Goal: Task Accomplishment & Management: Understand process/instructions

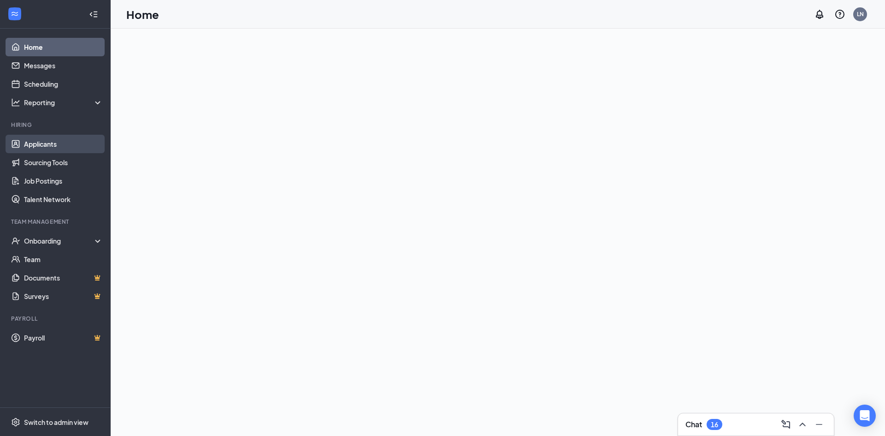
click at [61, 145] on link "Applicants" at bounding box center [63, 144] width 79 height 18
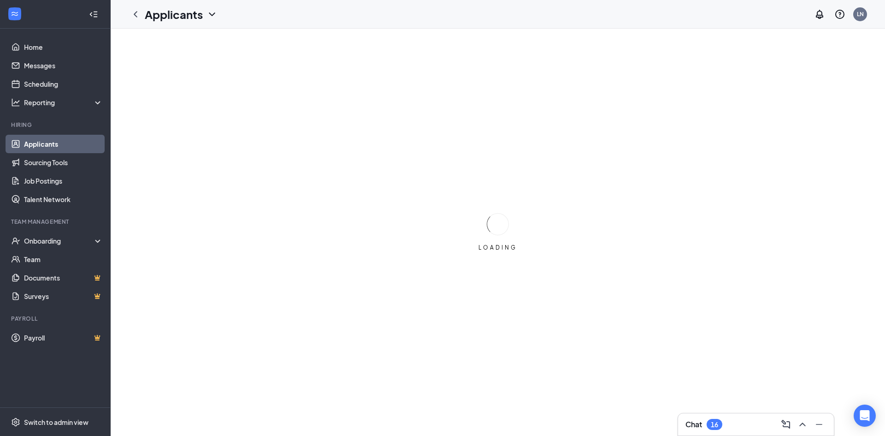
click at [732, 423] on div "Chat 16" at bounding box center [755, 424] width 141 height 15
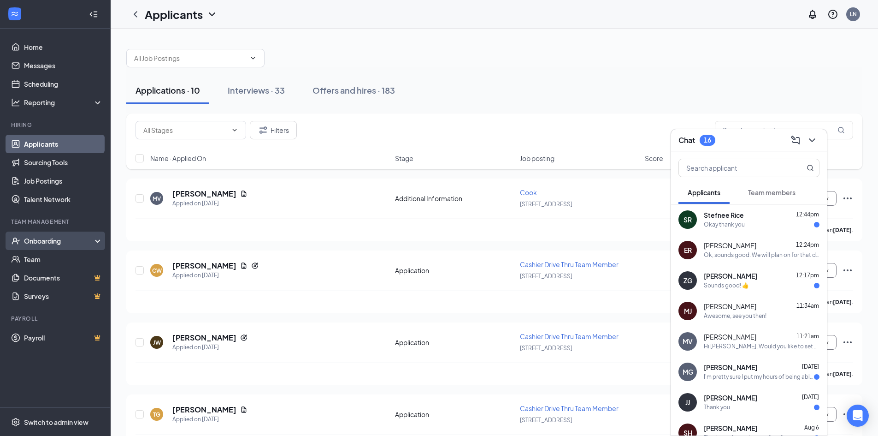
click at [30, 243] on div "Onboarding" at bounding box center [59, 240] width 71 height 9
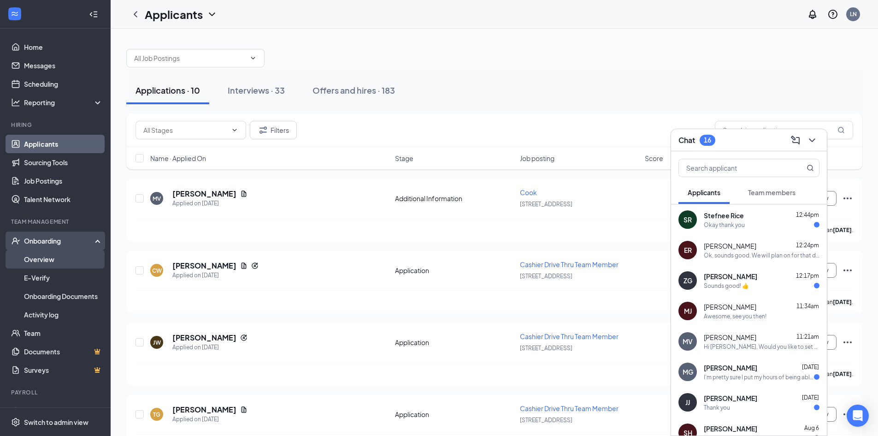
click at [37, 261] on link "Overview" at bounding box center [63, 259] width 79 height 18
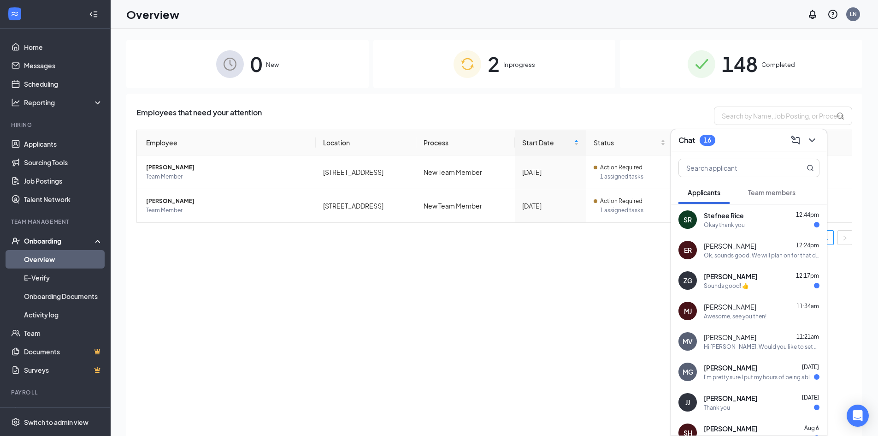
click at [818, 142] on button at bounding box center [812, 140] width 15 height 15
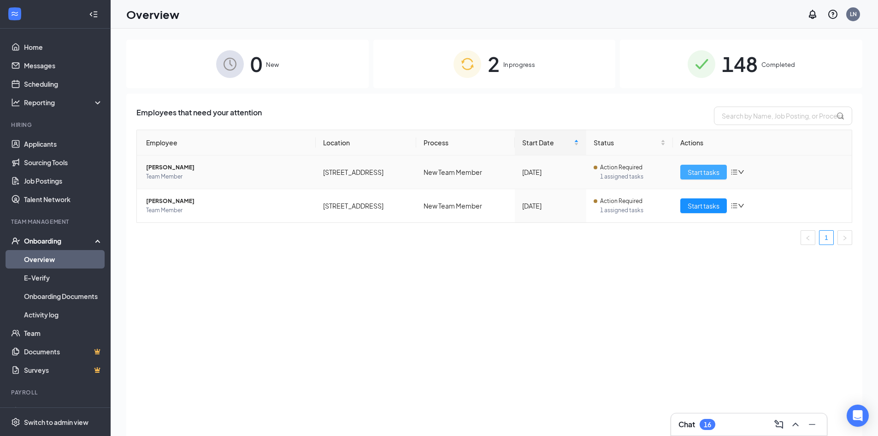
click at [706, 171] on span "Start tasks" at bounding box center [704, 172] width 32 height 10
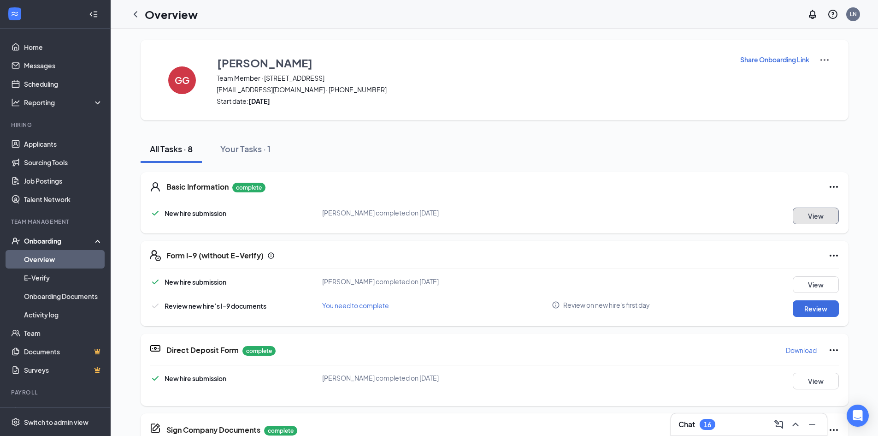
click at [819, 211] on button "View" at bounding box center [816, 215] width 46 height 17
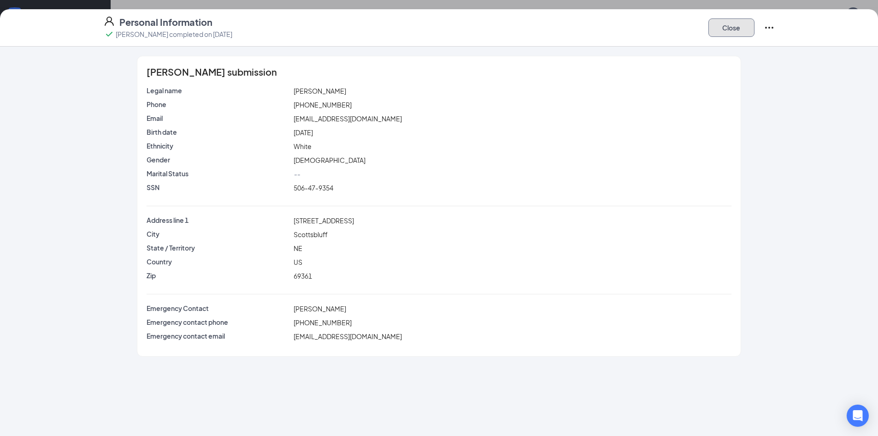
click at [726, 35] on button "Close" at bounding box center [732, 27] width 46 height 18
